Goal: Use online tool/utility: Use online tool/utility

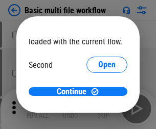
click at [98, 92] on span "Open" at bounding box center [106, 96] width 17 height 8
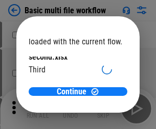
scroll to position [29, 0]
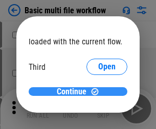
click at [74, 92] on span "Continue" at bounding box center [72, 92] width 30 height 8
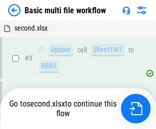
scroll to position [109, 0]
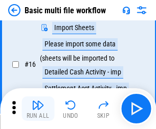
click at [38, 109] on img "button" at bounding box center [38, 105] width 12 height 12
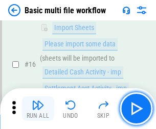
scroll to position [679, 0]
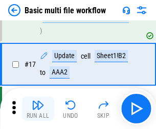
click at [38, 109] on img "button" at bounding box center [38, 105] width 12 height 12
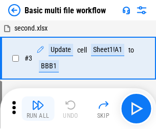
click at [38, 109] on img "button" at bounding box center [38, 105] width 12 height 12
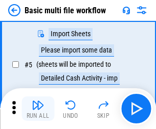
click at [38, 109] on img "button" at bounding box center [38, 105] width 12 height 12
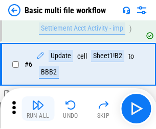
click at [38, 109] on img "button" at bounding box center [38, 105] width 12 height 12
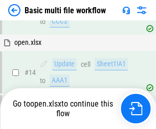
scroll to position [607, 0]
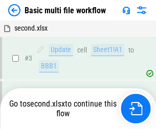
scroll to position [109, 0]
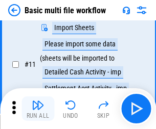
click at [38, 109] on img "button" at bounding box center [38, 105] width 12 height 12
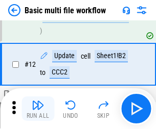
click at [38, 109] on img "button" at bounding box center [38, 105] width 12 height 12
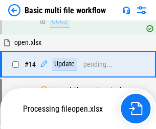
scroll to position [679, 0]
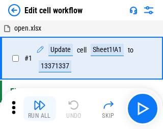
click at [38, 109] on img "button" at bounding box center [40, 105] width 12 height 12
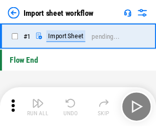
scroll to position [4, 0]
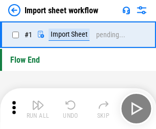
click at [38, 109] on img "button" at bounding box center [38, 105] width 12 height 12
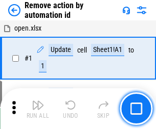
scroll to position [38, 0]
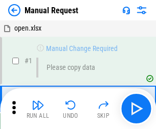
scroll to position [35, 0]
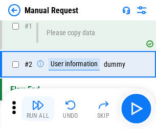
click at [38, 109] on img "button" at bounding box center [38, 105] width 12 height 12
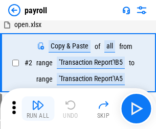
click at [38, 109] on img "button" at bounding box center [38, 105] width 12 height 12
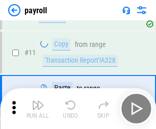
scroll to position [126, 0]
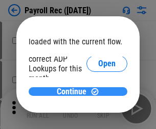
click at [74, 91] on span "Continue" at bounding box center [72, 92] width 30 height 8
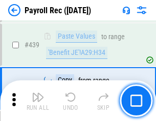
scroll to position [5237, 0]
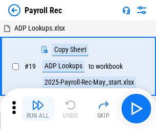
click at [38, 109] on img "button" at bounding box center [38, 105] width 12 height 12
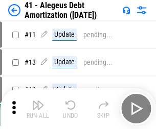
click at [38, 109] on img "button" at bounding box center [38, 105] width 12 height 12
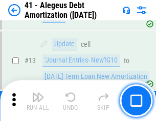
scroll to position [126, 0]
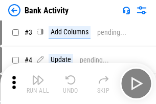
click at [38, 83] on img "button" at bounding box center [38, 79] width 12 height 12
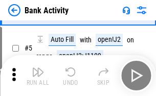
scroll to position [54, 0]
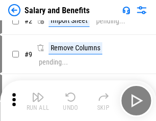
click at [38, 101] on img "button" at bounding box center [38, 97] width 12 height 12
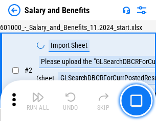
scroll to position [74, 0]
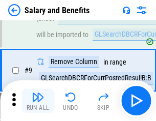
click at [38, 101] on img "button" at bounding box center [38, 97] width 12 height 12
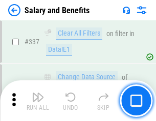
scroll to position [4779, 0]
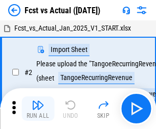
click at [38, 101] on img "button" at bounding box center [38, 105] width 12 height 12
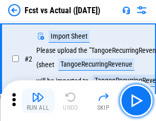
scroll to position [95, 0]
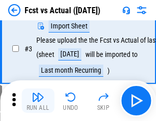
click at [38, 101] on img "button" at bounding box center [38, 97] width 12 height 12
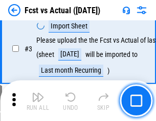
scroll to position [153, 0]
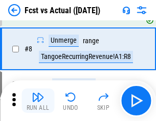
click at [38, 101] on img "button" at bounding box center [38, 97] width 12 height 12
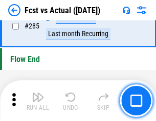
scroll to position [4831, 0]
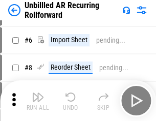
click at [38, 101] on img "button" at bounding box center [38, 97] width 12 height 12
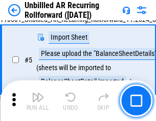
scroll to position [96, 0]
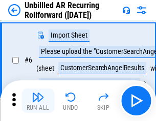
click at [38, 101] on img "button" at bounding box center [38, 97] width 12 height 12
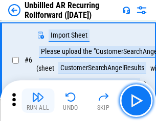
scroll to position [164, 0]
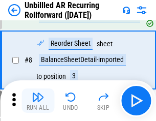
click at [38, 101] on img "button" at bounding box center [38, 97] width 12 height 12
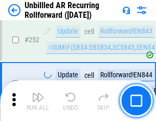
scroll to position [3467, 0]
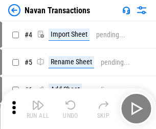
click at [38, 101] on img "button" at bounding box center [38, 105] width 12 height 12
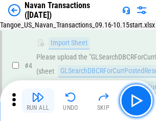
scroll to position [88, 0]
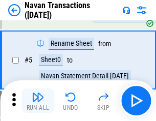
click at [38, 101] on img "button" at bounding box center [38, 97] width 12 height 12
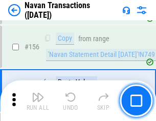
scroll to position [3309, 0]
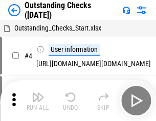
click at [38, 101] on img "button" at bounding box center [38, 97] width 12 height 12
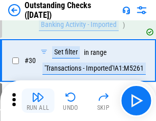
click at [38, 101] on img "button" at bounding box center [38, 97] width 12 height 12
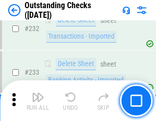
scroll to position [3100, 0]
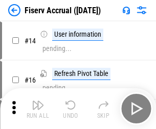
click at [38, 101] on img "button" at bounding box center [38, 105] width 12 height 12
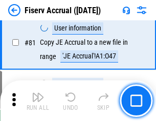
scroll to position [1341, 0]
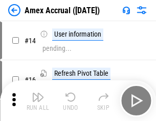
click at [38, 101] on img "button" at bounding box center [38, 97] width 12 height 12
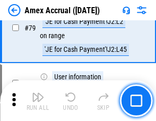
scroll to position [1325, 0]
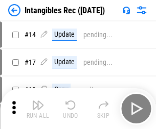
click at [38, 109] on img "button" at bounding box center [38, 105] width 12 height 12
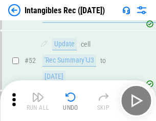
scroll to position [398, 0]
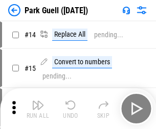
click at [38, 101] on img "button" at bounding box center [38, 105] width 12 height 12
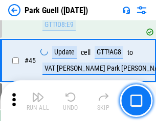
scroll to position [1276, 0]
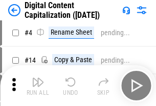
click at [38, 86] on img "button" at bounding box center [38, 82] width 12 height 12
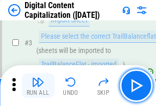
scroll to position [95, 0]
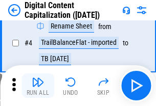
click at [38, 86] on img "button" at bounding box center [38, 82] width 12 height 12
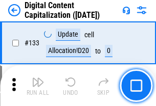
scroll to position [1083, 0]
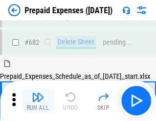
click at [38, 101] on img "button" at bounding box center [38, 97] width 12 height 12
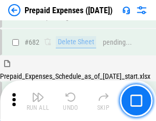
scroll to position [2807, 0]
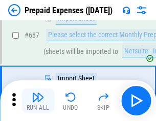
click at [38, 101] on img "button" at bounding box center [38, 97] width 12 height 12
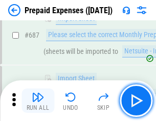
scroll to position [2859, 0]
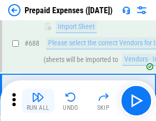
click at [38, 101] on img "button" at bounding box center [38, 97] width 12 height 12
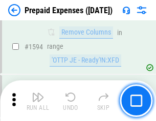
scroll to position [9938, 0]
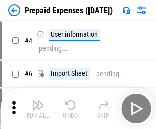
click at [38, 109] on img "button" at bounding box center [38, 105] width 12 height 12
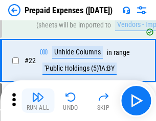
click at [38, 101] on img "button" at bounding box center [38, 97] width 12 height 12
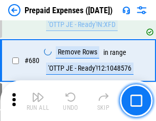
scroll to position [3554, 0]
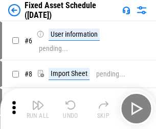
click at [38, 109] on img "button" at bounding box center [38, 105] width 12 height 12
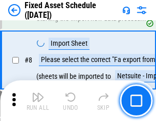
scroll to position [107, 0]
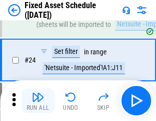
click at [38, 101] on img "button" at bounding box center [38, 97] width 12 height 12
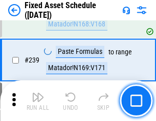
scroll to position [3162, 0]
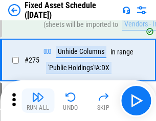
click at [38, 101] on img "button" at bounding box center [38, 97] width 12 height 12
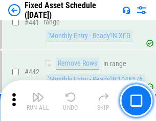
scroll to position [4563, 0]
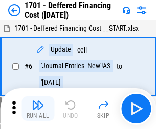
click at [38, 109] on img "button" at bounding box center [38, 105] width 12 height 12
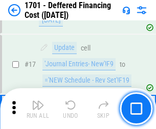
scroll to position [122, 0]
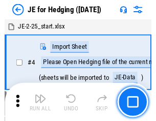
scroll to position [58, 0]
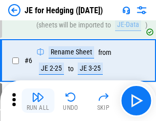
click at [38, 101] on img "button" at bounding box center [38, 97] width 12 height 12
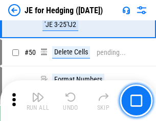
scroll to position [661, 0]
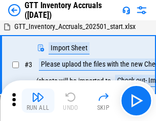
click at [38, 101] on img "button" at bounding box center [38, 97] width 12 height 12
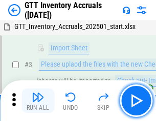
scroll to position [66, 0]
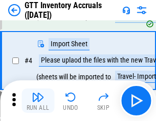
click at [38, 101] on img "button" at bounding box center [38, 97] width 12 height 12
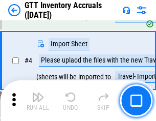
scroll to position [118, 0]
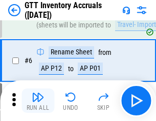
click at [38, 101] on img "button" at bounding box center [38, 97] width 12 height 12
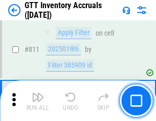
scroll to position [7748, 0]
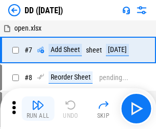
click at [38, 109] on img "button" at bounding box center [38, 105] width 12 height 12
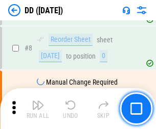
scroll to position [99, 0]
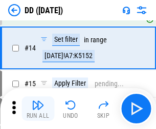
click at [38, 109] on img "button" at bounding box center [38, 105] width 12 height 12
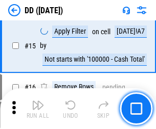
scroll to position [262, 0]
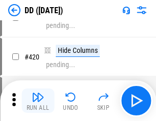
click at [38, 101] on img "button" at bounding box center [38, 97] width 12 height 12
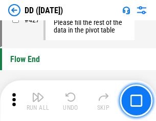
scroll to position [4885, 0]
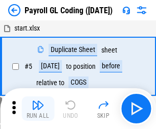
click at [38, 109] on img "button" at bounding box center [38, 105] width 12 height 12
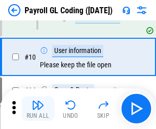
click at [38, 109] on img "button" at bounding box center [38, 105] width 12 height 12
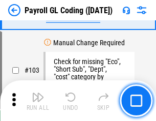
scroll to position [2395, 0]
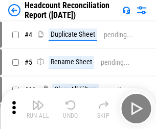
click at [38, 109] on img "button" at bounding box center [38, 105] width 12 height 12
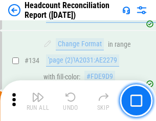
scroll to position [1227, 0]
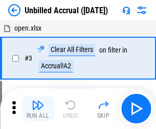
click at [38, 109] on img "button" at bounding box center [38, 105] width 12 height 12
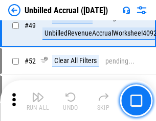
scroll to position [926, 0]
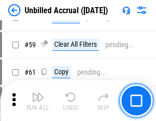
click at [38, 101] on img "button" at bounding box center [38, 97] width 12 height 12
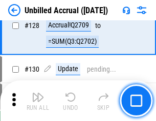
scroll to position [3040, 0]
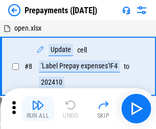
click at [38, 109] on img "button" at bounding box center [38, 105] width 12 height 12
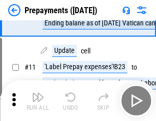
scroll to position [64, 0]
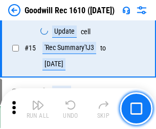
scroll to position [175, 0]
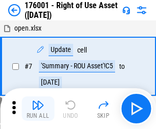
click at [38, 109] on img "button" at bounding box center [38, 105] width 12 height 12
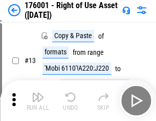
scroll to position [66, 0]
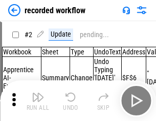
click at [38, 101] on img "button" at bounding box center [38, 97] width 12 height 12
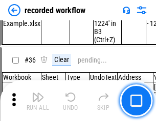
scroll to position [3190, 0]
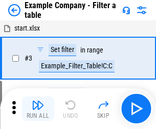
click at [38, 109] on img "button" at bounding box center [38, 105] width 12 height 12
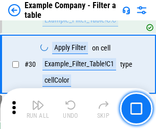
scroll to position [934, 0]
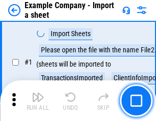
scroll to position [86, 0]
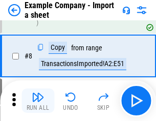
click at [38, 101] on img "button" at bounding box center [38, 97] width 12 height 12
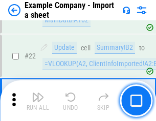
scroll to position [226, 0]
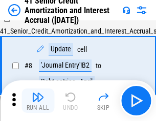
click at [38, 101] on img "button" at bounding box center [38, 97] width 12 height 12
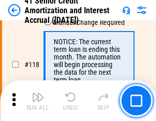
scroll to position [963, 0]
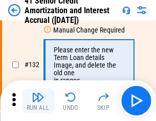
click at [38, 101] on img "button" at bounding box center [38, 97] width 12 height 12
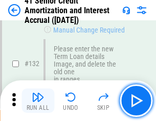
scroll to position [1067, 0]
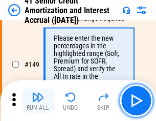
click at [38, 101] on img "button" at bounding box center [38, 97] width 12 height 12
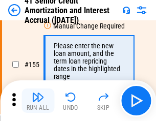
click at [38, 101] on img "button" at bounding box center [38, 97] width 12 height 12
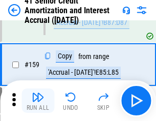
click at [38, 101] on img "button" at bounding box center [38, 97] width 12 height 12
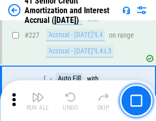
scroll to position [2286, 0]
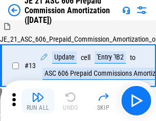
click at [38, 101] on img "button" at bounding box center [38, 97] width 12 height 12
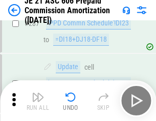
scroll to position [1878, 0]
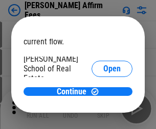
click at [103, 118] on span "Open" at bounding box center [111, 122] width 17 height 8
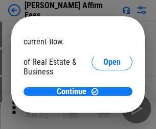
click at [103, 107] on span "Open" at bounding box center [111, 111] width 17 height 8
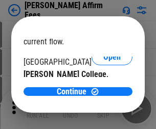
click at [103, 95] on span "Open" at bounding box center [111, 99] width 17 height 8
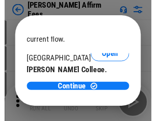
scroll to position [160, 0]
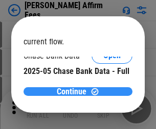
click at [74, 91] on span "Continue" at bounding box center [72, 92] width 30 height 8
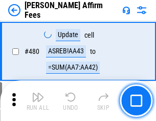
scroll to position [2776, 0]
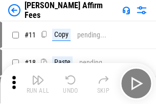
click at [38, 76] on img "button" at bounding box center [38, 79] width 12 height 12
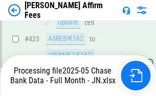
scroll to position [2677, 0]
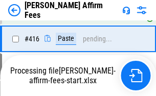
scroll to position [2221, 0]
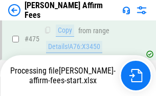
scroll to position [2788, 0]
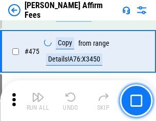
scroll to position [2664, 0]
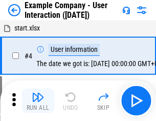
click at [38, 101] on img "button" at bounding box center [38, 97] width 12 height 12
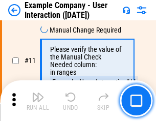
scroll to position [221, 0]
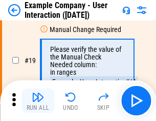
click at [38, 101] on img "button" at bounding box center [38, 97] width 12 height 12
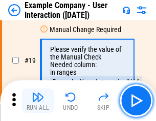
click at [38, 101] on img "button" at bounding box center [38, 97] width 12 height 12
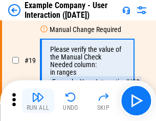
click at [38, 101] on img "button" at bounding box center [38, 97] width 12 height 12
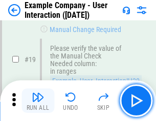
scroll to position [282, 0]
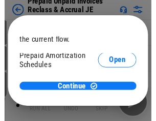
scroll to position [61, 0]
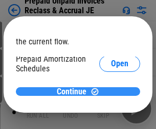
click at [74, 91] on span "Continue" at bounding box center [72, 92] width 30 height 8
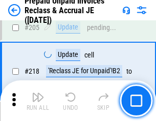
scroll to position [1323, 0]
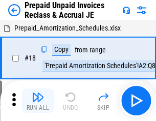
click at [38, 101] on img "button" at bounding box center [38, 97] width 12 height 12
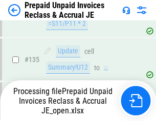
scroll to position [1323, 0]
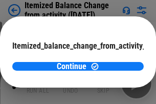
scroll to position [75, 0]
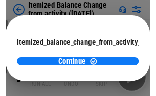
scroll to position [75, 0]
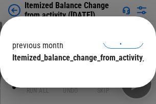
click at [74, 74] on span "Continue" at bounding box center [72, 78] width 30 height 8
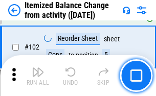
scroll to position [1707, 0]
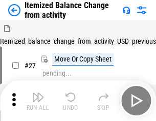
scroll to position [16, 0]
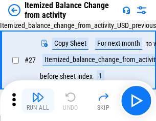
click at [38, 101] on img "button" at bounding box center [38, 97] width 12 height 12
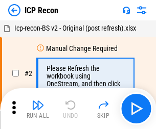
scroll to position [5, 0]
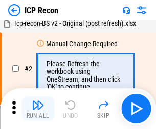
click at [38, 109] on img "button" at bounding box center [38, 105] width 12 height 12
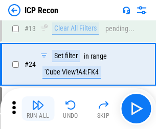
click at [38, 109] on img "button" at bounding box center [38, 105] width 12 height 12
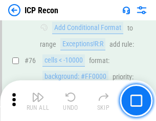
scroll to position [917, 0]
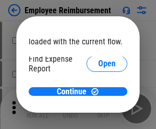
click at [98, 118] on span "Open" at bounding box center [106, 122] width 17 height 8
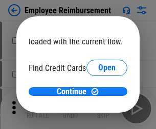
scroll to position [60, 0]
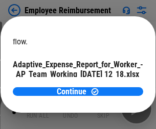
click at [114, 86] on span "Open" at bounding box center [122, 90] width 17 height 8
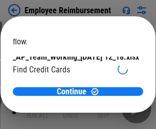
scroll to position [106, 0]
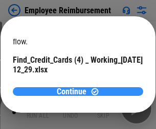
click at [74, 91] on span "Continue" at bounding box center [72, 92] width 30 height 8
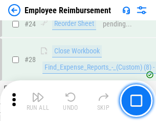
scroll to position [477, 0]
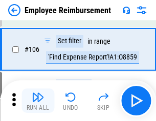
click at [38, 101] on img "button" at bounding box center [38, 97] width 12 height 12
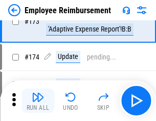
click at [38, 101] on img "button" at bounding box center [38, 97] width 12 height 12
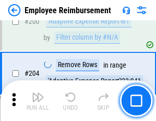
scroll to position [2583, 0]
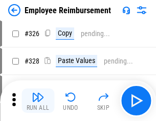
click at [38, 101] on img "button" at bounding box center [38, 97] width 12 height 12
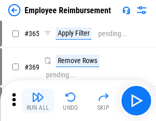
click at [38, 101] on img "button" at bounding box center [38, 97] width 12 height 12
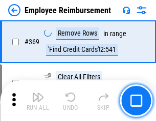
scroll to position [5262, 0]
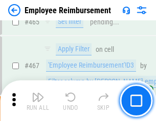
click at [38, 101] on img "button" at bounding box center [38, 97] width 12 height 12
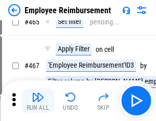
click at [38, 101] on img "button" at bounding box center [38, 97] width 12 height 12
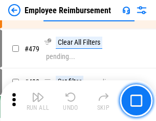
scroll to position [6304, 0]
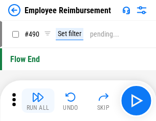
click at [38, 101] on img "button" at bounding box center [38, 97] width 12 height 12
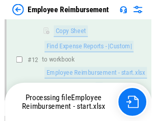
scroll to position [208, 0]
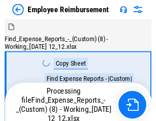
scroll to position [35, 0]
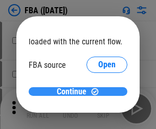
click at [74, 92] on span "Continue" at bounding box center [72, 92] width 30 height 8
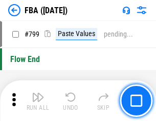
scroll to position [9006, 0]
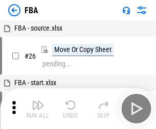
scroll to position [10, 0]
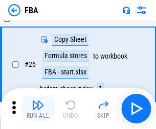
click at [38, 109] on img "button" at bounding box center [38, 105] width 12 height 12
